Goal: Entertainment & Leisure: Consume media (video, audio)

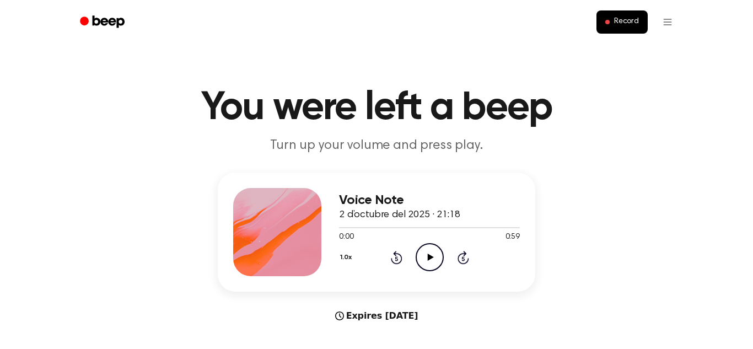
click at [426, 255] on icon "Play Audio" at bounding box center [430, 257] width 28 height 28
click at [426, 255] on icon "Pause Audio" at bounding box center [430, 257] width 28 height 28
click at [425, 259] on icon "Play Audio" at bounding box center [430, 257] width 28 height 28
click at [429, 255] on icon "Pause Audio" at bounding box center [430, 257] width 28 height 28
click at [396, 259] on icon at bounding box center [396, 258] width 3 height 4
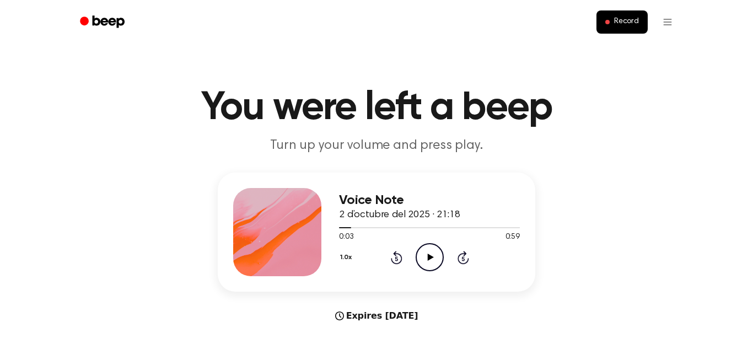
click at [397, 260] on icon at bounding box center [396, 258] width 3 height 4
click at [396, 259] on icon at bounding box center [396, 258] width 3 height 4
click at [434, 255] on icon "Play Audio" at bounding box center [430, 257] width 28 height 28
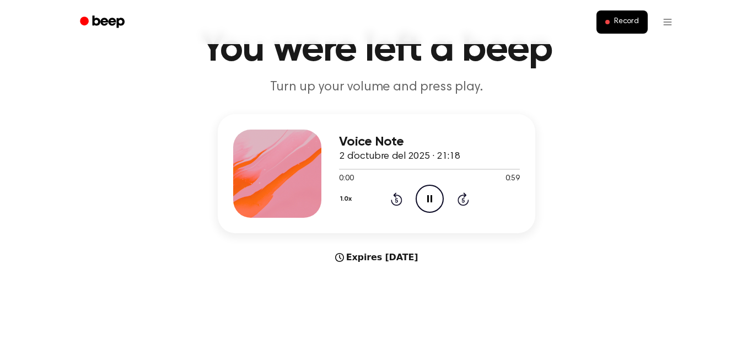
scroll to position [58, 0]
click at [380, 256] on div "Expires [DATE]" at bounding box center [377, 257] width 318 height 13
click at [460, 197] on icon "Skip 5 seconds" at bounding box center [463, 199] width 12 height 14
click at [423, 197] on icon "Pause Audio" at bounding box center [430, 199] width 28 height 28
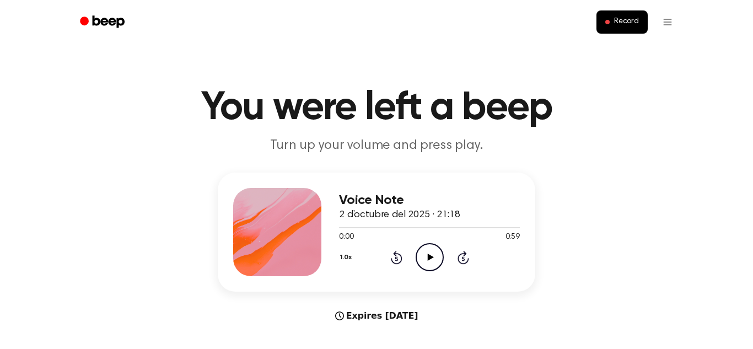
click at [436, 257] on icon "Play Audio" at bounding box center [430, 257] width 28 height 28
click at [423, 261] on icon "Pause Audio" at bounding box center [430, 257] width 28 height 28
click at [396, 259] on icon at bounding box center [396, 258] width 3 height 4
click at [390, 257] on icon "Rewind 5 seconds" at bounding box center [396, 257] width 12 height 14
click at [433, 263] on icon "Play Audio" at bounding box center [430, 257] width 28 height 28
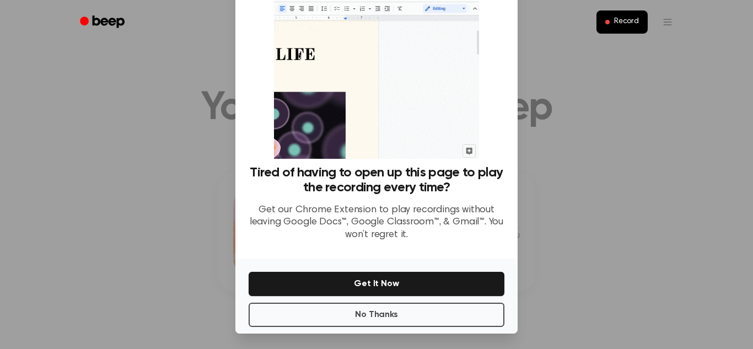
scroll to position [52, 0]
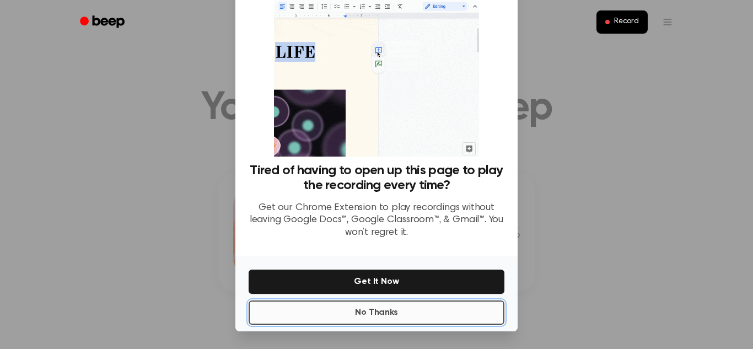
click at [455, 315] on button "No Thanks" at bounding box center [377, 312] width 256 height 24
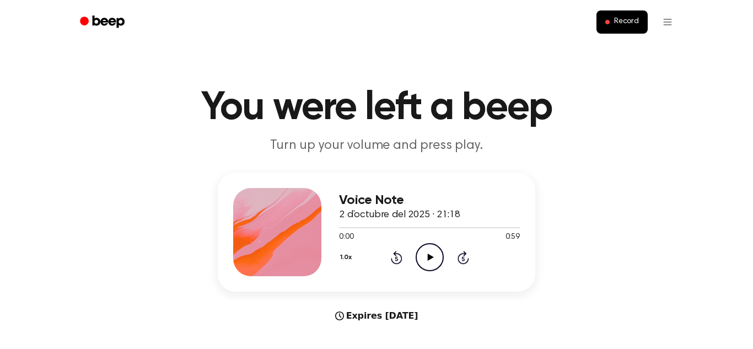
click at [431, 254] on icon "Play Audio" at bounding box center [430, 257] width 28 height 28
click at [439, 258] on icon "Pause Audio" at bounding box center [430, 257] width 28 height 28
click at [426, 252] on icon "Play Audio" at bounding box center [430, 257] width 28 height 28
click at [429, 262] on icon "Pause Audio" at bounding box center [430, 257] width 28 height 28
click at [433, 262] on icon "Play Audio" at bounding box center [430, 257] width 28 height 28
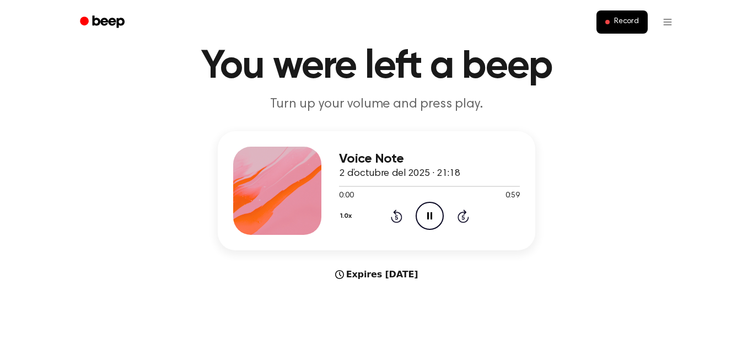
scroll to position [45, 0]
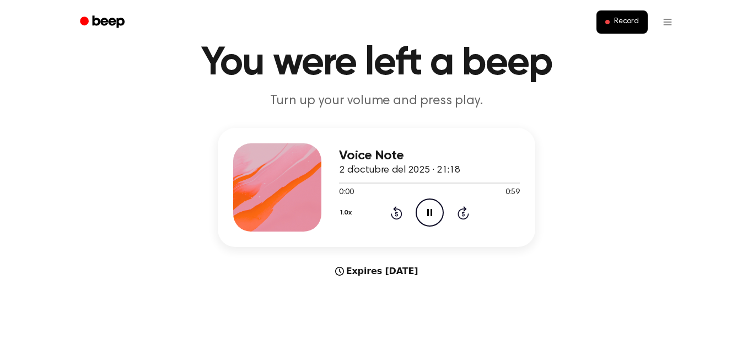
click at [432, 218] on icon "Pause Audio" at bounding box center [430, 212] width 28 height 28
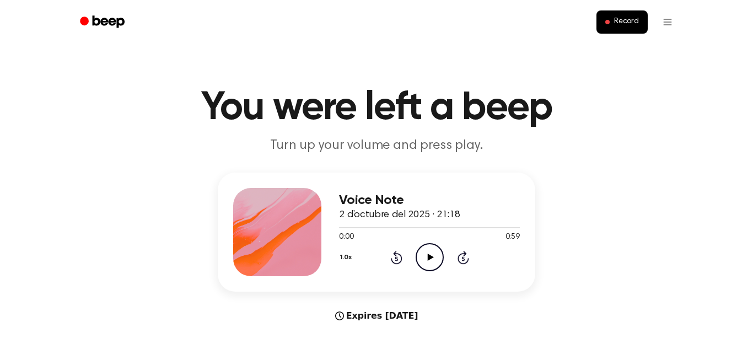
click at [427, 261] on icon "Play Audio" at bounding box center [430, 257] width 28 height 28
click at [434, 260] on icon "Pause Audio" at bounding box center [430, 257] width 28 height 28
click at [434, 262] on icon "Play Audio" at bounding box center [430, 257] width 28 height 28
click at [430, 264] on icon "Play Audio" at bounding box center [430, 257] width 28 height 28
click at [431, 263] on icon "Pause Audio" at bounding box center [430, 257] width 28 height 28
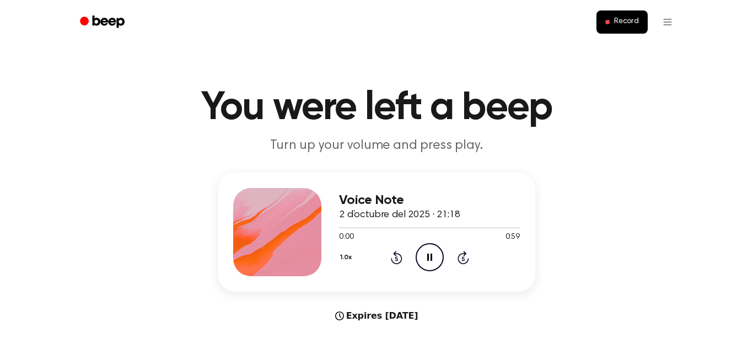
click at [438, 250] on icon "Pause Audio" at bounding box center [430, 257] width 28 height 28
click at [377, 207] on div "Voice Note 2 d’octubre del 2025 · 21:18" at bounding box center [429, 208] width 181 height 30
click at [308, 241] on div at bounding box center [277, 232] width 88 height 88
click at [323, 244] on div "Voice Note 2 d’octubre del 2025 · 21:18 0:00 0:59 Your browser does not support…" at bounding box center [377, 232] width 318 height 119
click at [434, 271] on icon "Play Audio" at bounding box center [430, 257] width 28 height 28
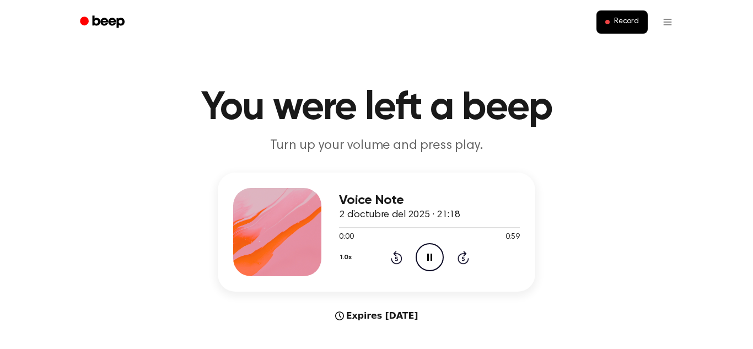
click at [433, 258] on icon "Pause Audio" at bounding box center [430, 257] width 28 height 28
click at [434, 254] on icon "Play Audio" at bounding box center [430, 257] width 28 height 28
click at [429, 265] on icon "Pause Audio" at bounding box center [430, 257] width 28 height 28
click at [431, 257] on icon at bounding box center [430, 257] width 6 height 7
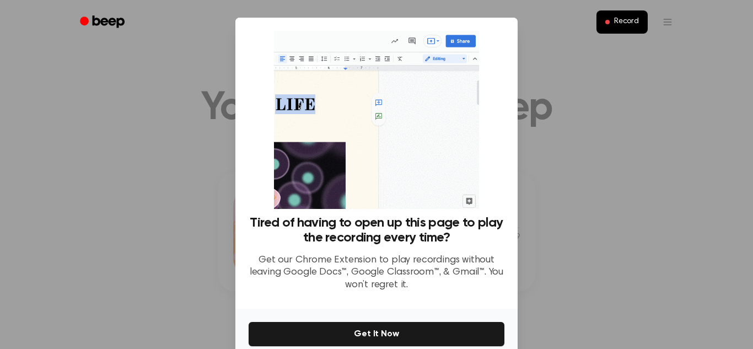
scroll to position [52, 0]
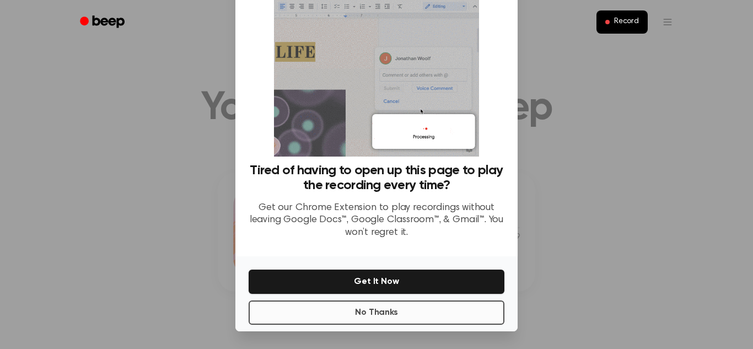
click at [446, 318] on button "No Thanks" at bounding box center [377, 312] width 256 height 24
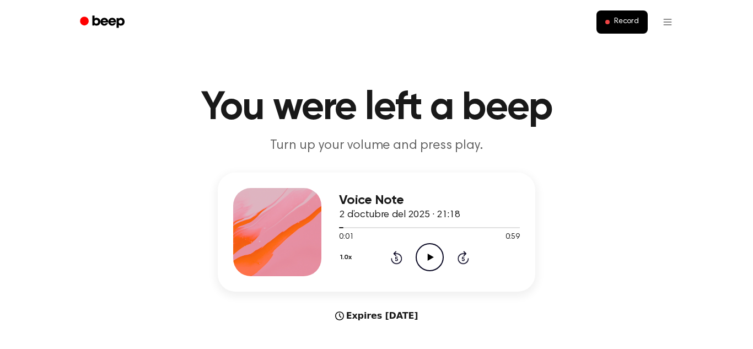
click at [436, 256] on icon "Play Audio" at bounding box center [430, 257] width 28 height 28
click at [426, 259] on icon "Pause Audio" at bounding box center [430, 257] width 28 height 28
click at [433, 256] on icon "Play Audio" at bounding box center [430, 257] width 28 height 28
click at [391, 255] on icon "Rewind 5 seconds" at bounding box center [396, 257] width 12 height 14
click at [397, 251] on icon "Rewind 5 seconds" at bounding box center [396, 257] width 12 height 14
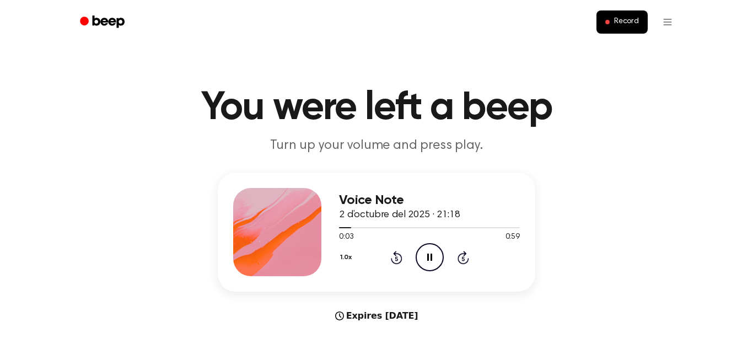
click at [397, 251] on icon "Rewind 5 seconds" at bounding box center [396, 257] width 12 height 14
click at [423, 254] on icon "Pause Audio" at bounding box center [430, 257] width 28 height 28
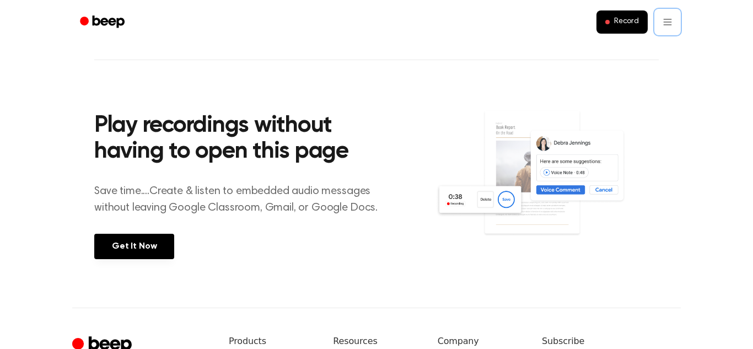
scroll to position [347, 0]
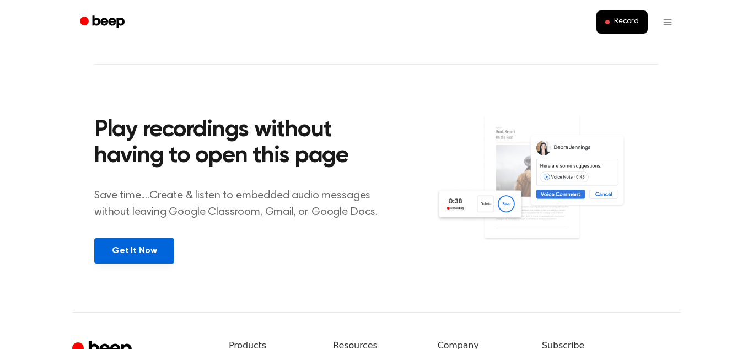
click at [147, 245] on link "Get It Now" at bounding box center [134, 250] width 80 height 25
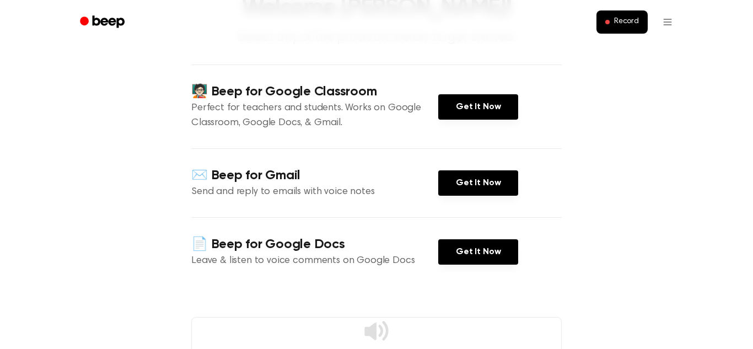
scroll to position [89, 0]
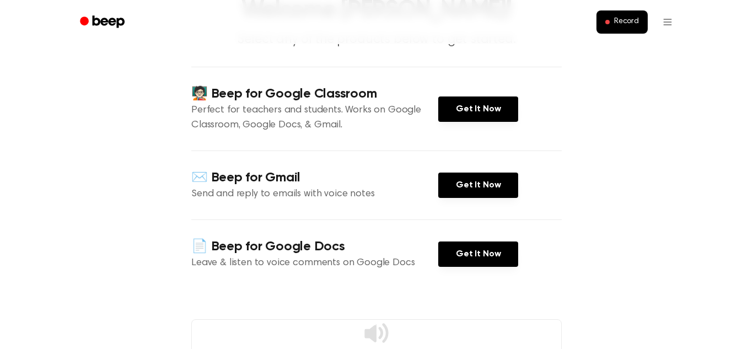
click at [464, 180] on link "Get It Now" at bounding box center [478, 185] width 80 height 25
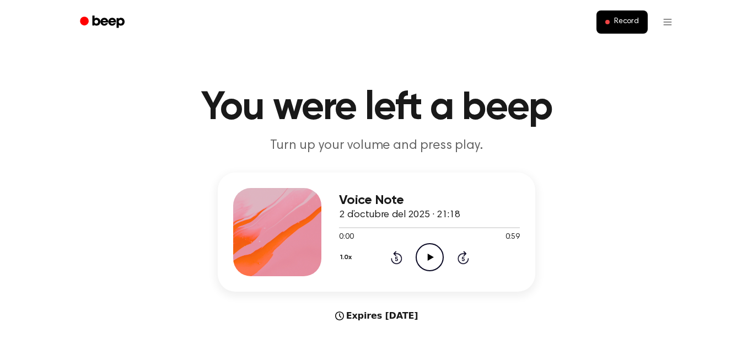
click at [436, 252] on icon "Play Audio" at bounding box center [430, 257] width 28 height 28
click at [436, 252] on icon "Pause Audio" at bounding box center [430, 257] width 28 height 28
click at [434, 261] on icon "Play Audio" at bounding box center [430, 257] width 28 height 28
click at [434, 255] on icon "Pause Audio" at bounding box center [430, 257] width 28 height 28
